Goal: Information Seeking & Learning: Learn about a topic

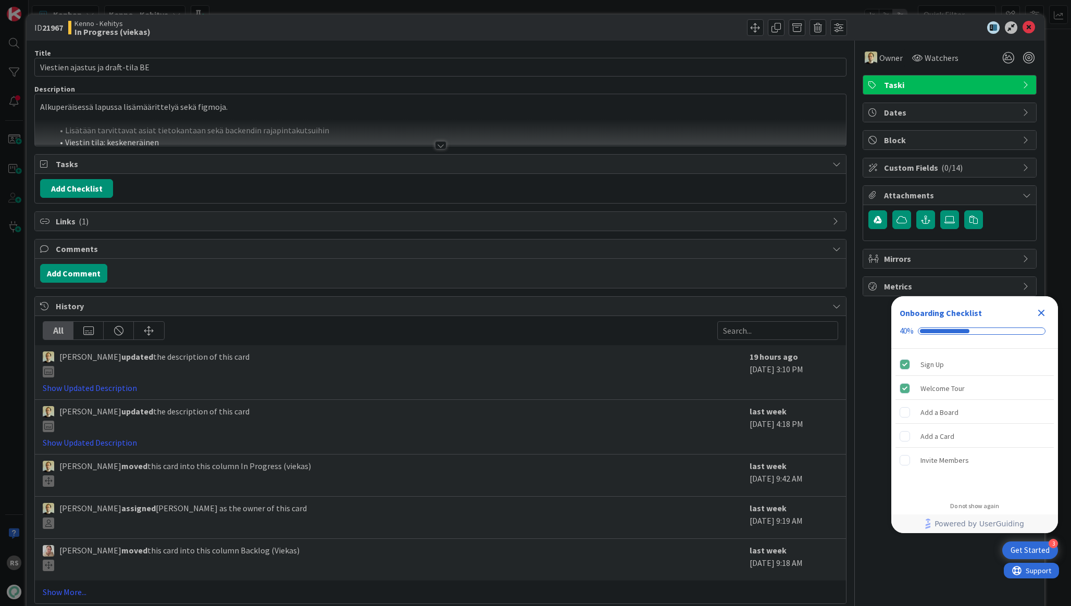
click at [438, 147] on div at bounding box center [440, 145] width 11 height 8
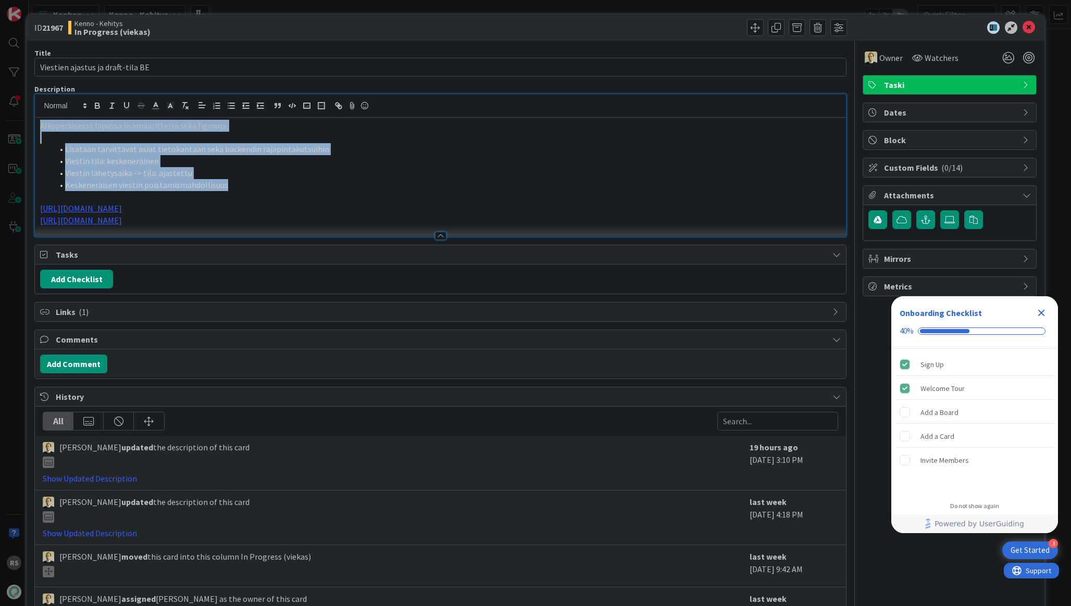
drag, startPoint x: 235, startPoint y: 187, endPoint x: 19, endPoint y: 121, distance: 225.5
click at [19, 121] on div "ID 21967 Kenno - Kehitys In Progress (viekas) Title 33 / 128 Viestien ajastus j…" at bounding box center [535, 303] width 1071 height 606
copy div "Alkuperäisessä lapussa lisämäärittelyä sekä figmoja. Lisätään tarvittavat asiat…"
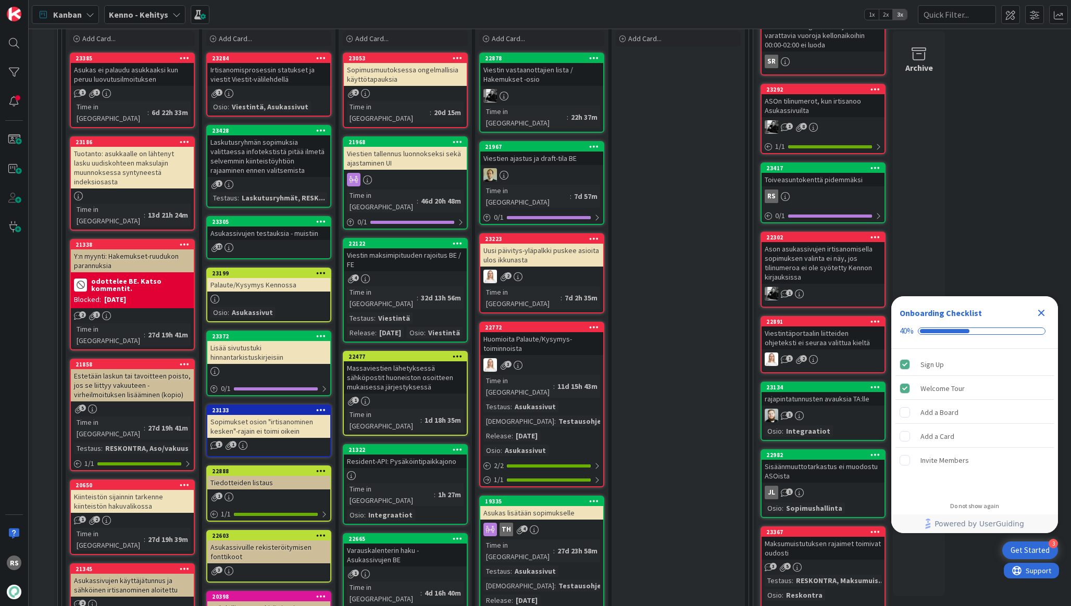
scroll to position [327, 0]
click at [439, 248] on div "Viestin maksimipituuden rajoitus BE / FE" at bounding box center [405, 259] width 123 height 23
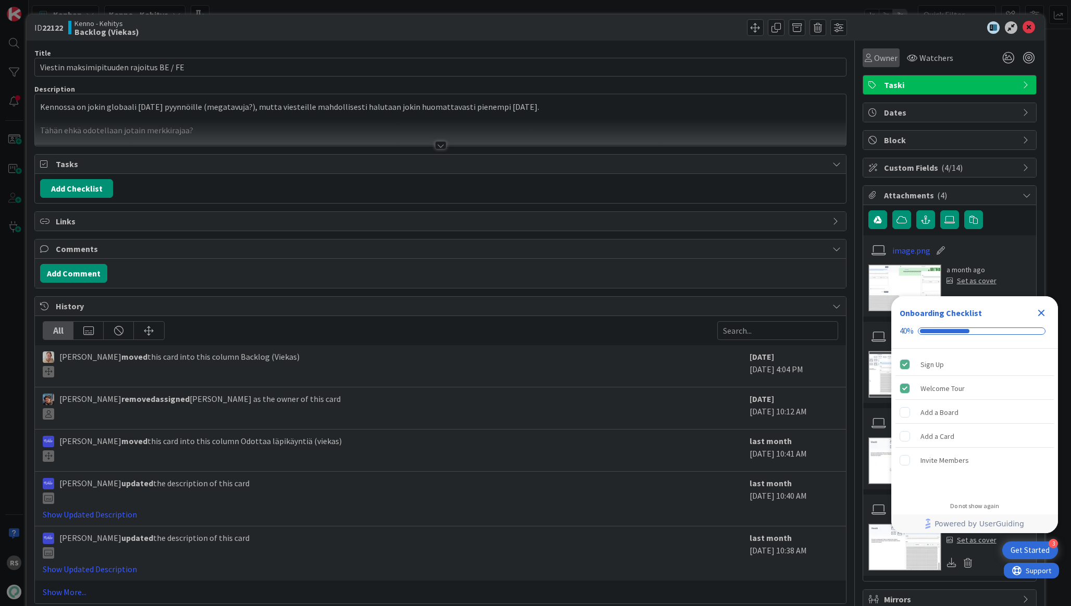
click at [885, 55] on span "Owner" at bounding box center [885, 58] width 23 height 12
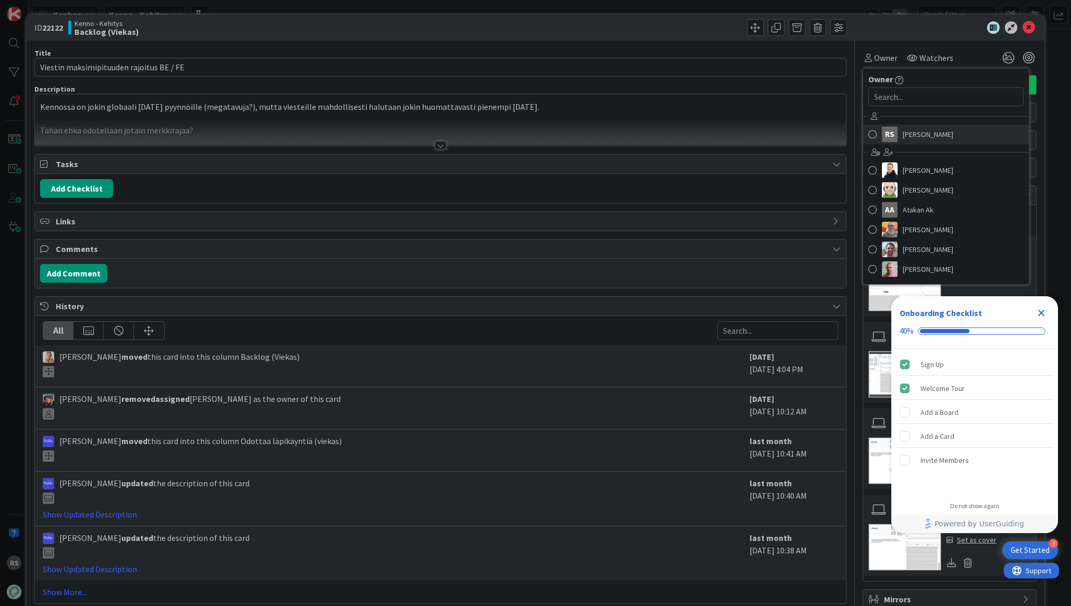
click at [919, 135] on span "[PERSON_NAME]" at bounding box center [927, 135] width 51 height 16
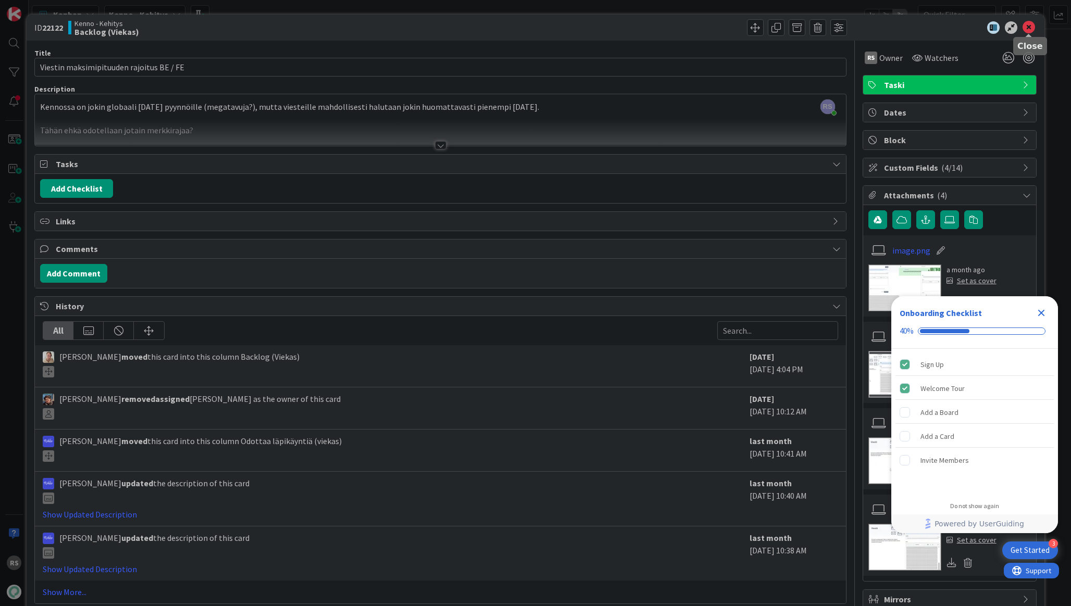
click at [1033, 33] on icon at bounding box center [1028, 27] width 12 height 12
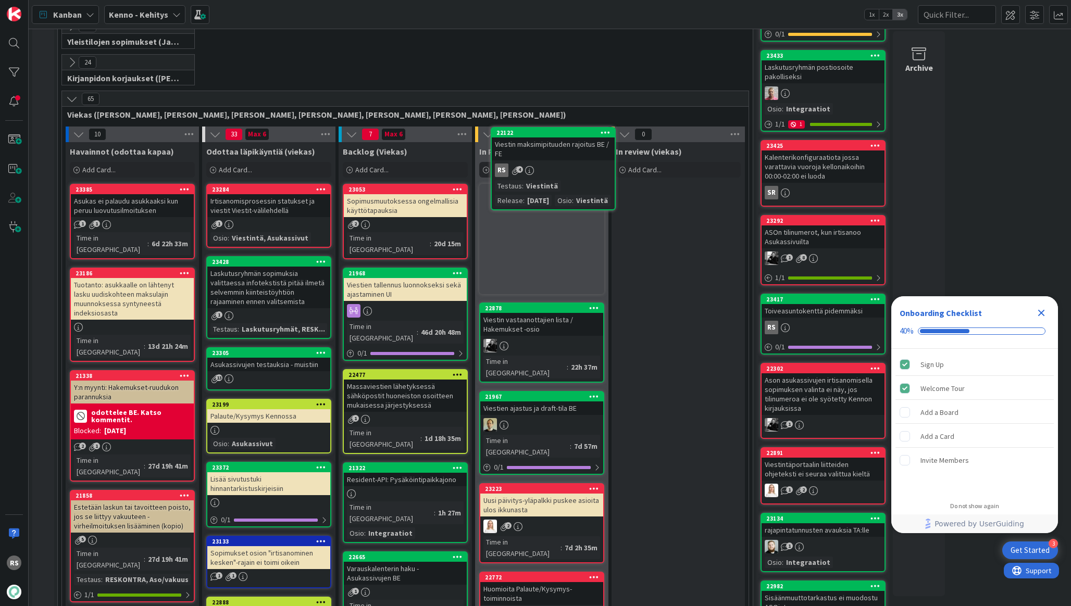
scroll to position [179, 0]
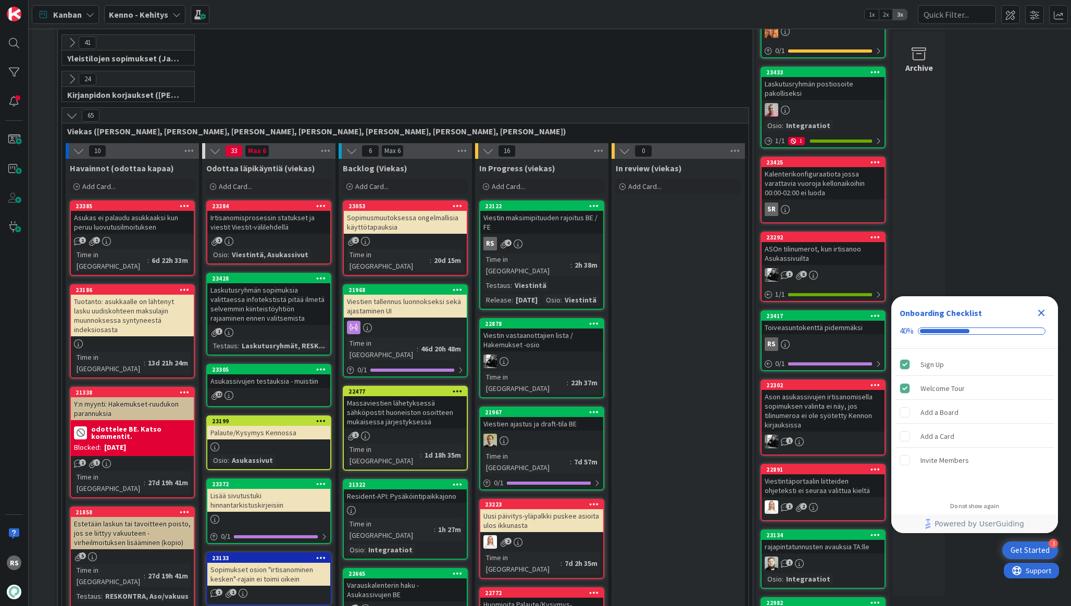
click at [547, 212] on div "Viestin maksimipituuden rajoitus BE / FE" at bounding box center [541, 222] width 123 height 23
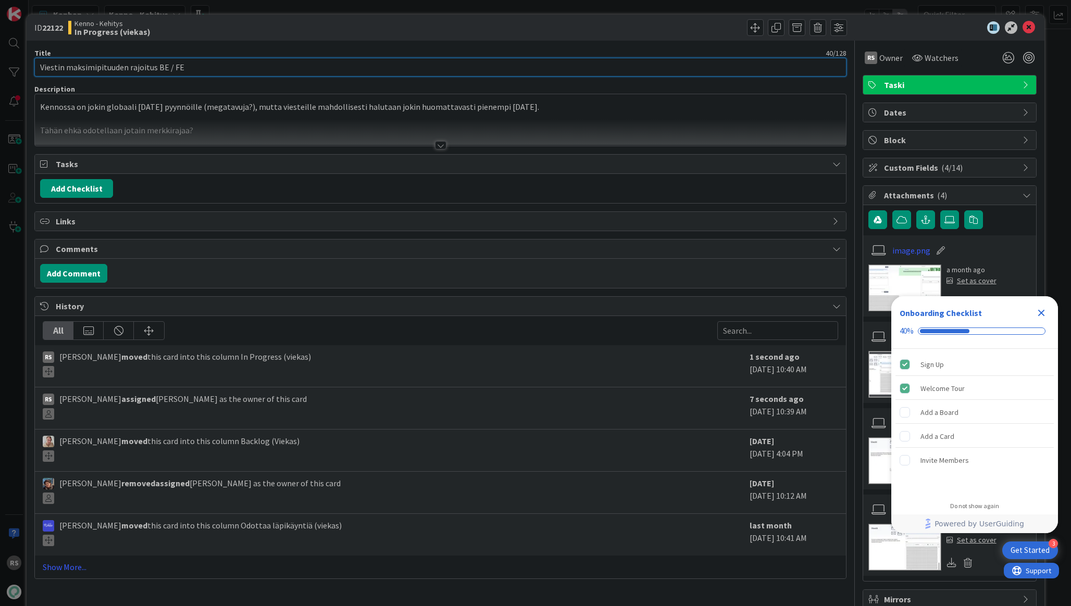
click at [448, 66] on input "Viestin maksimipituuden rajoitus BE / FE" at bounding box center [439, 67] width 811 height 19
click at [537, 68] on input "Viestin maksimipituuden rajoitus BE / FE" at bounding box center [439, 67] width 811 height 19
click at [442, 143] on div at bounding box center [440, 145] width 11 height 8
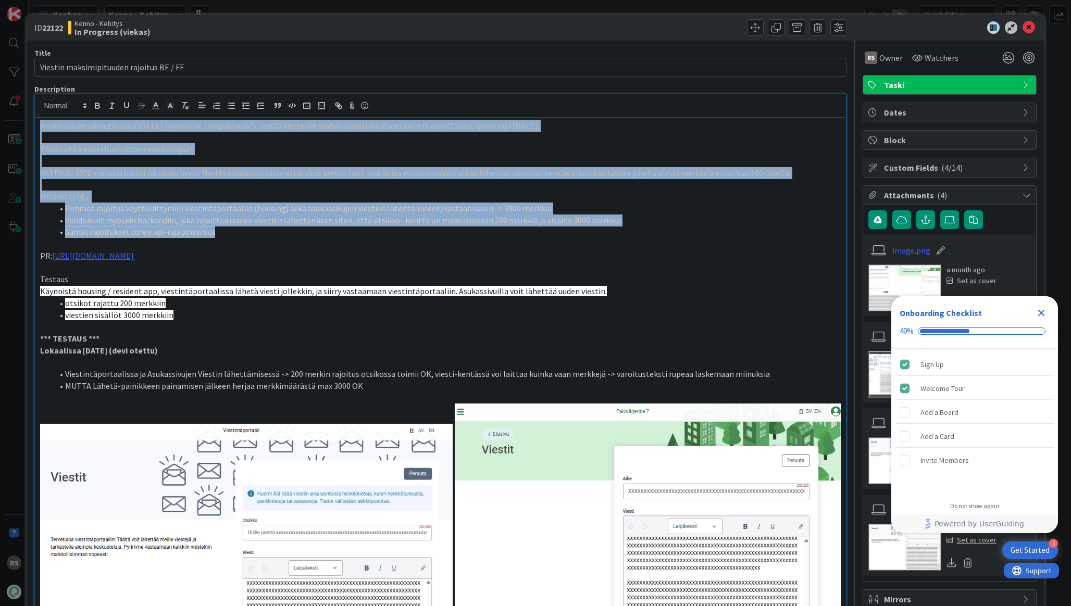
drag, startPoint x: 237, startPoint y: 230, endPoint x: 29, endPoint y: 124, distance: 233.6
copy div "Kennossa on jokin globaali [DATE] pyynnöille (megatavuja?), mutta viesteille ma…"
